Goal: Task Accomplishment & Management: Use online tool/utility

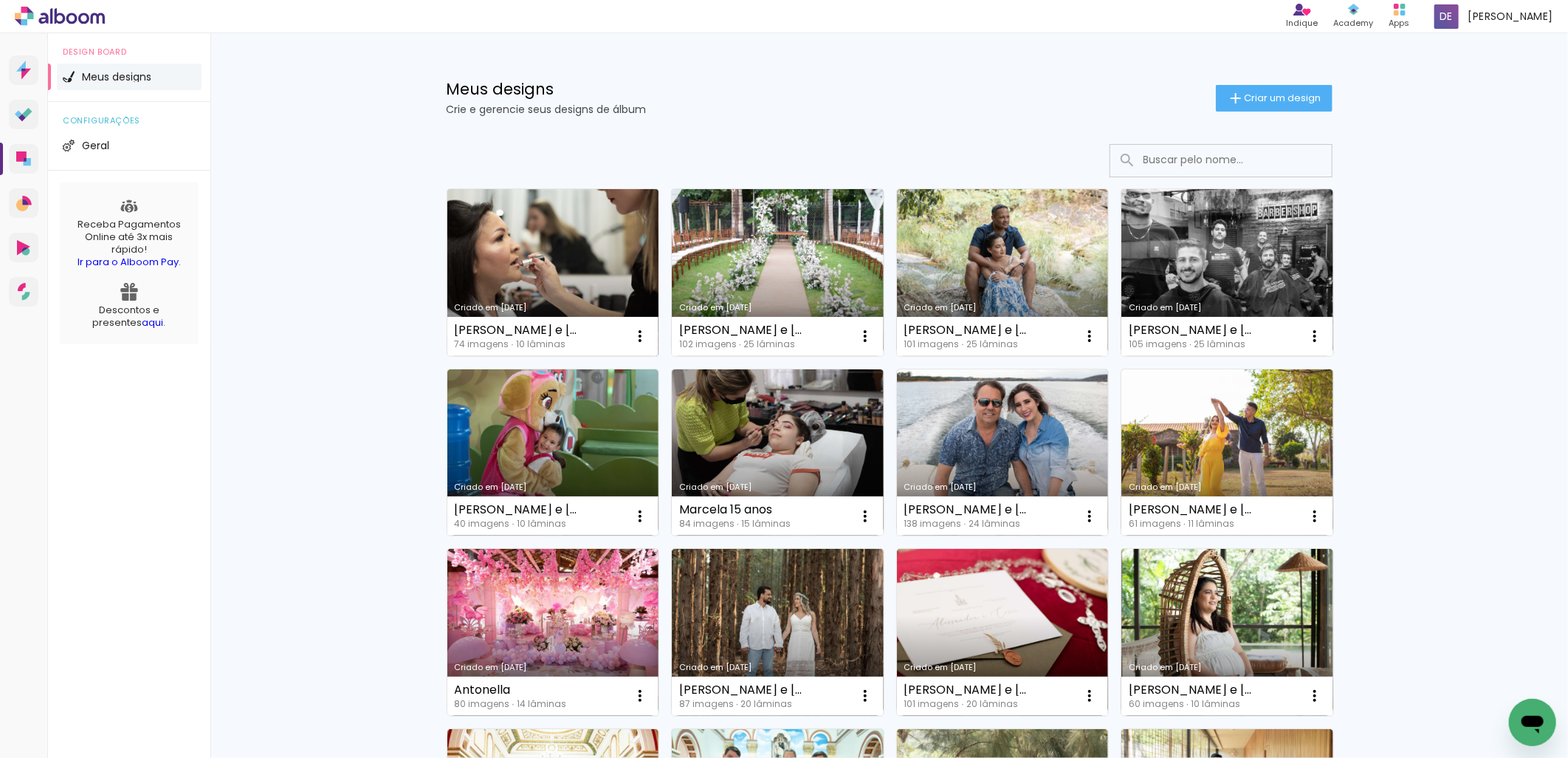
click at [569, 266] on link "Criado em [DATE]" at bounding box center [553, 272] width 212 height 167
